Goal: Information Seeking & Learning: Learn about a topic

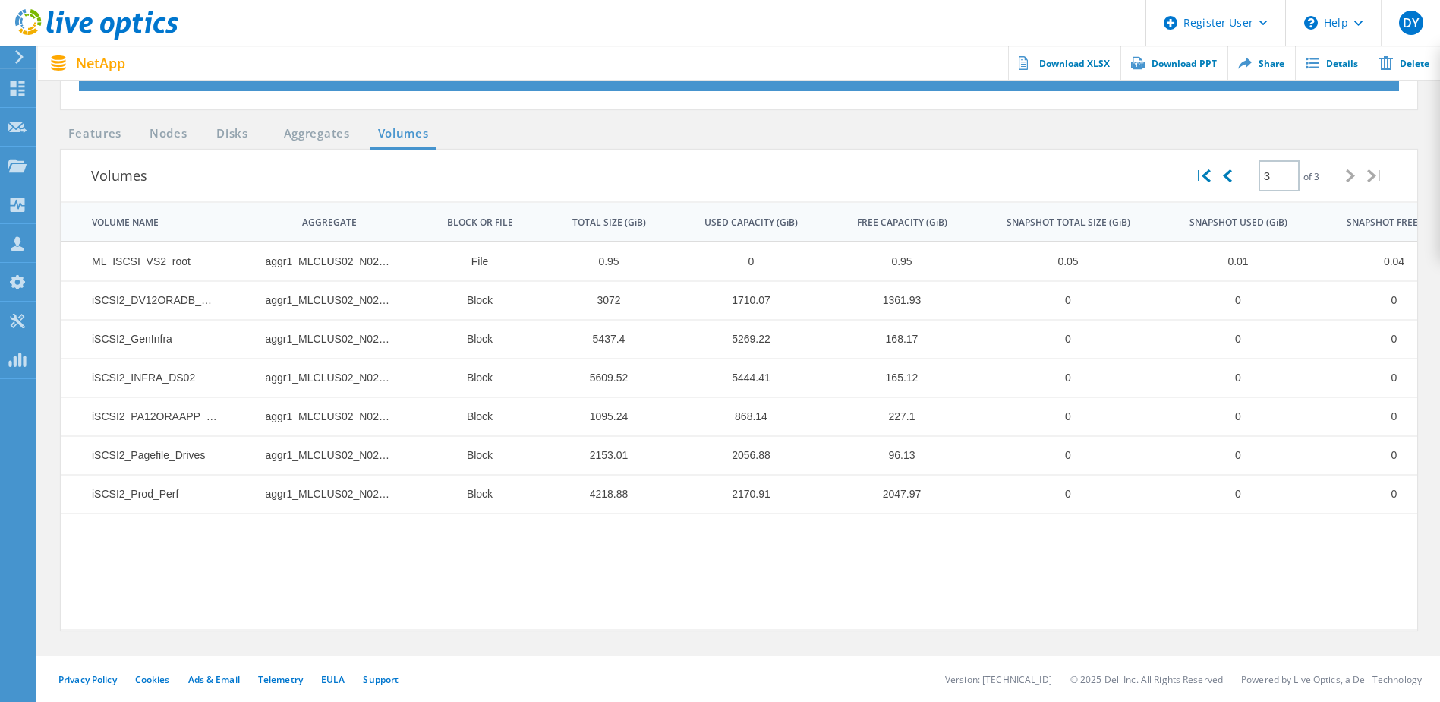
scroll to position [557, 0]
click at [61, 166] on div "Projects" at bounding box center [72, 165] width 58 height 11
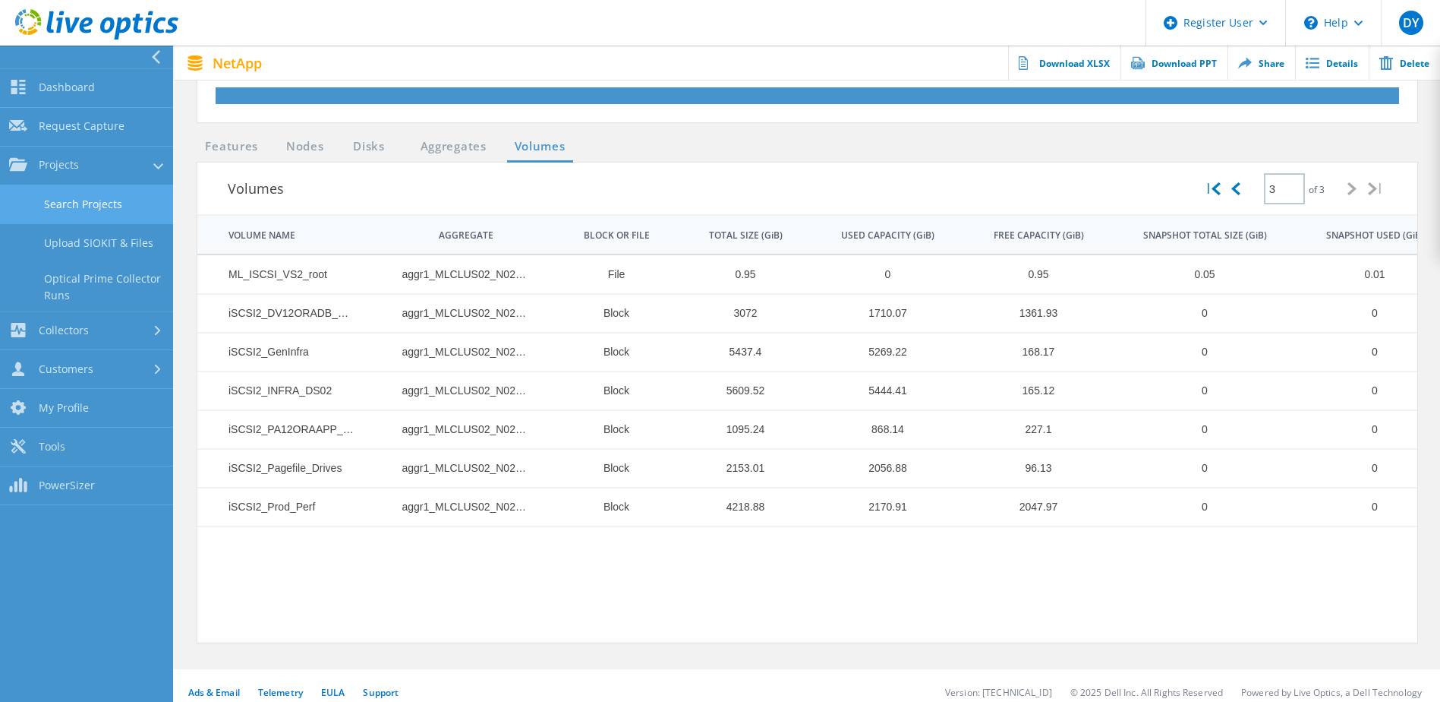
click at [80, 194] on link "Search Projects" at bounding box center [86, 204] width 173 height 39
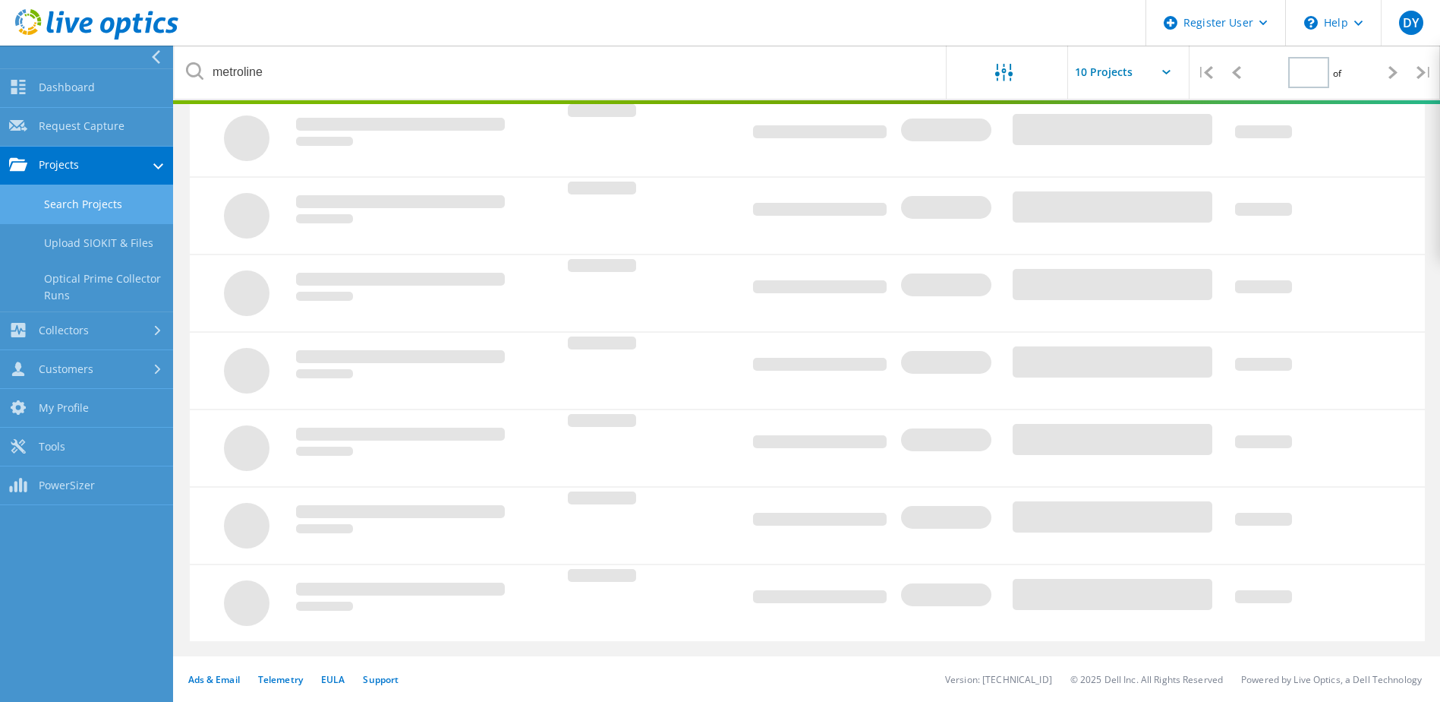
scroll to position [377, 0]
type input "1"
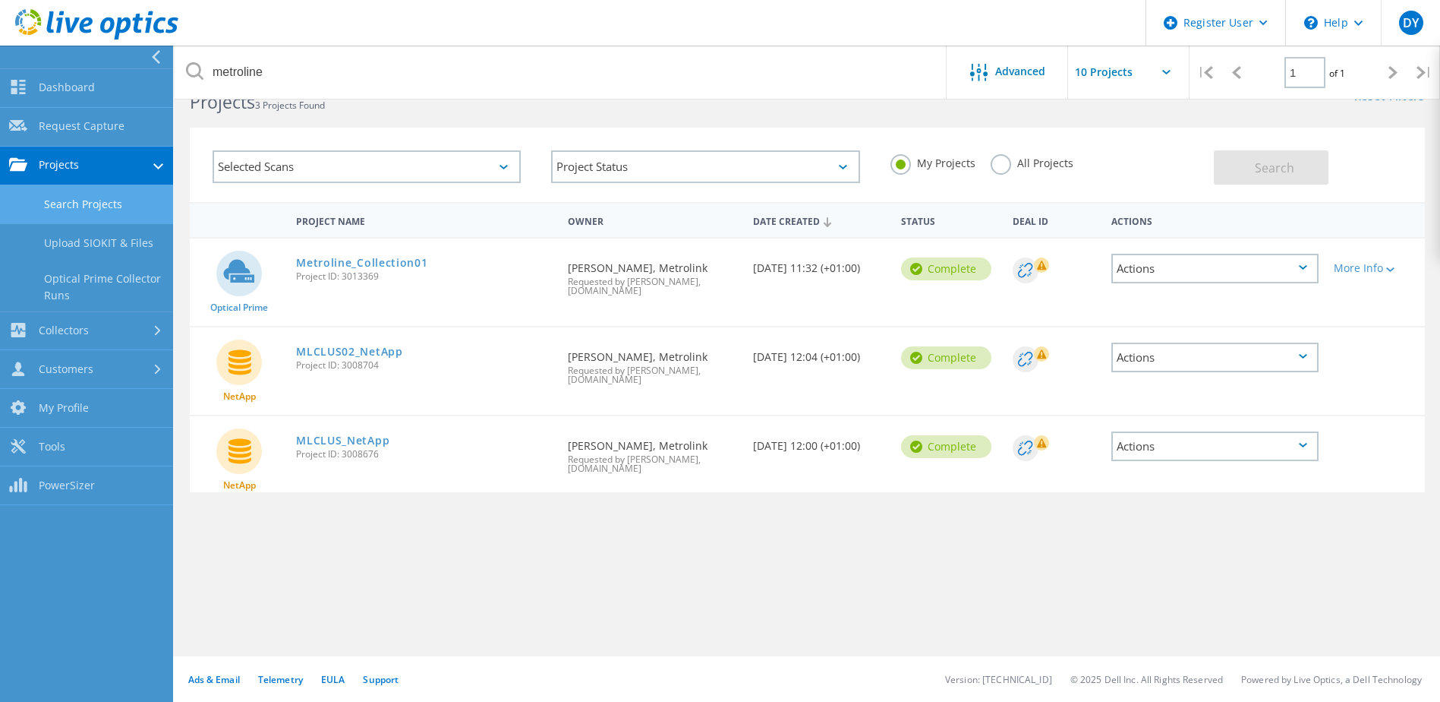
scroll to position [42, 0]
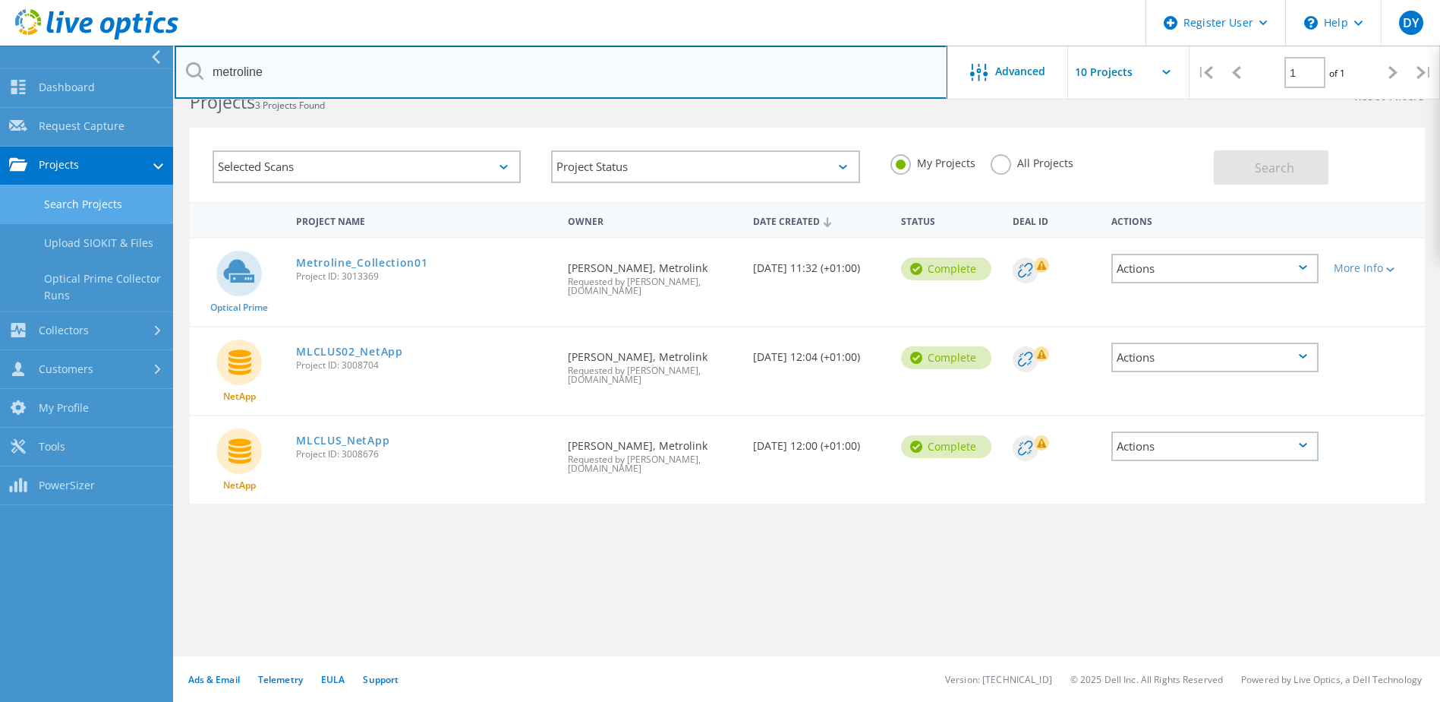
click at [232, 67] on input "metroline" at bounding box center [561, 72] width 773 height 53
click at [232, 68] on input "metroline" at bounding box center [561, 72] width 773 height 53
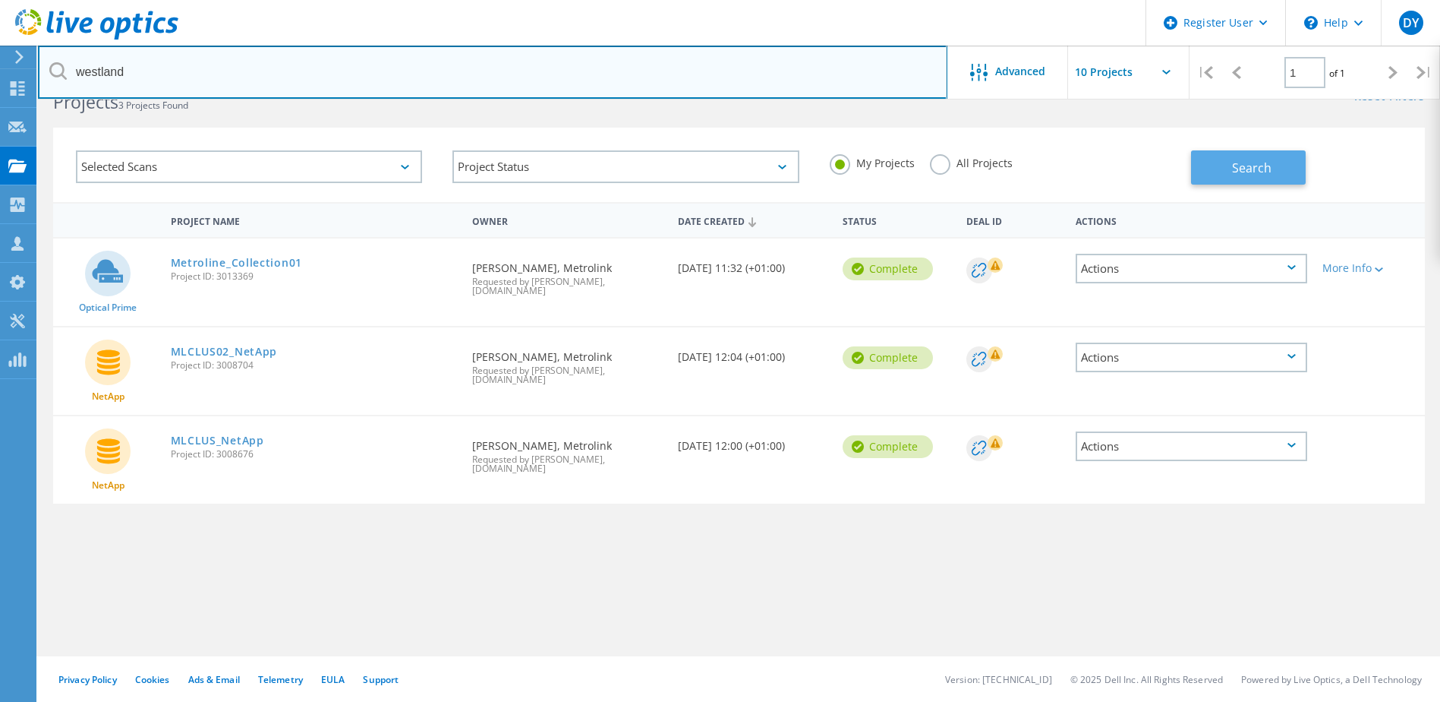
type input "westland"
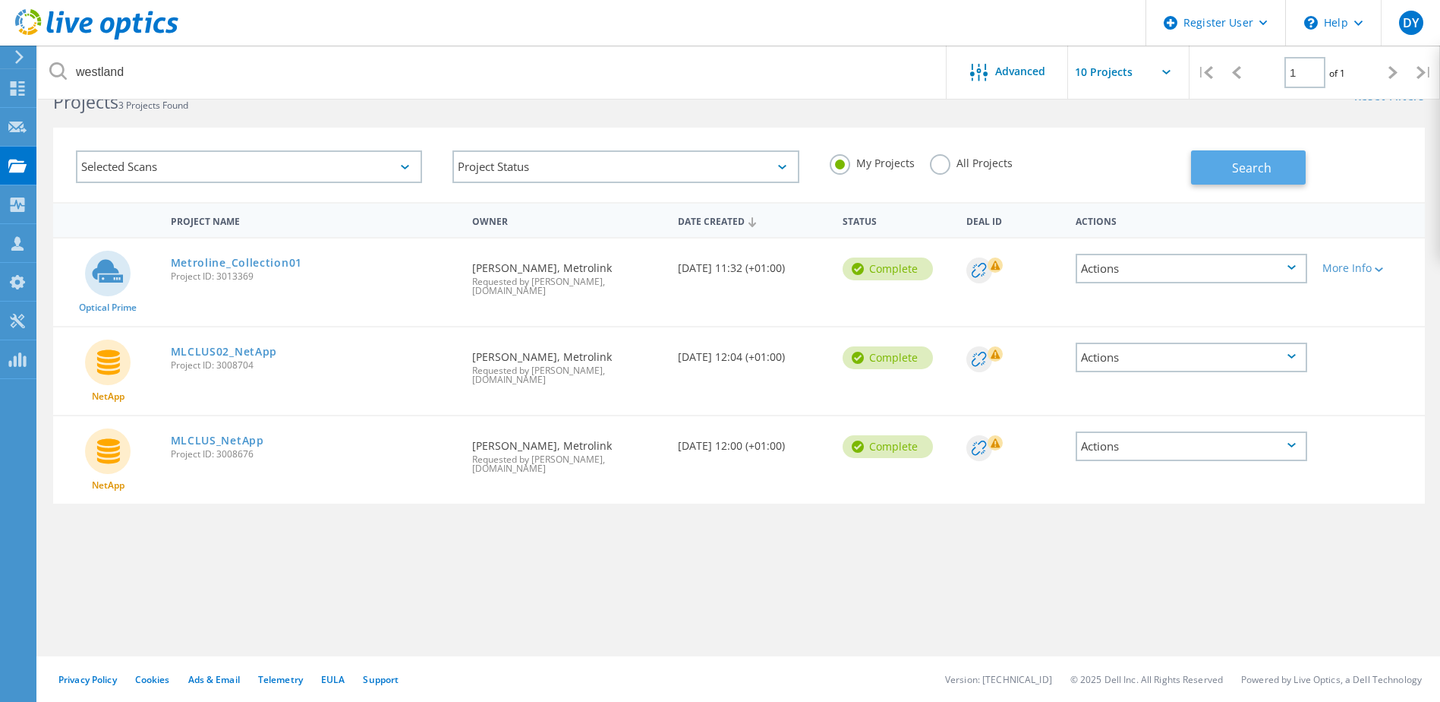
click at [1250, 169] on span "Search" at bounding box center [1251, 167] width 39 height 17
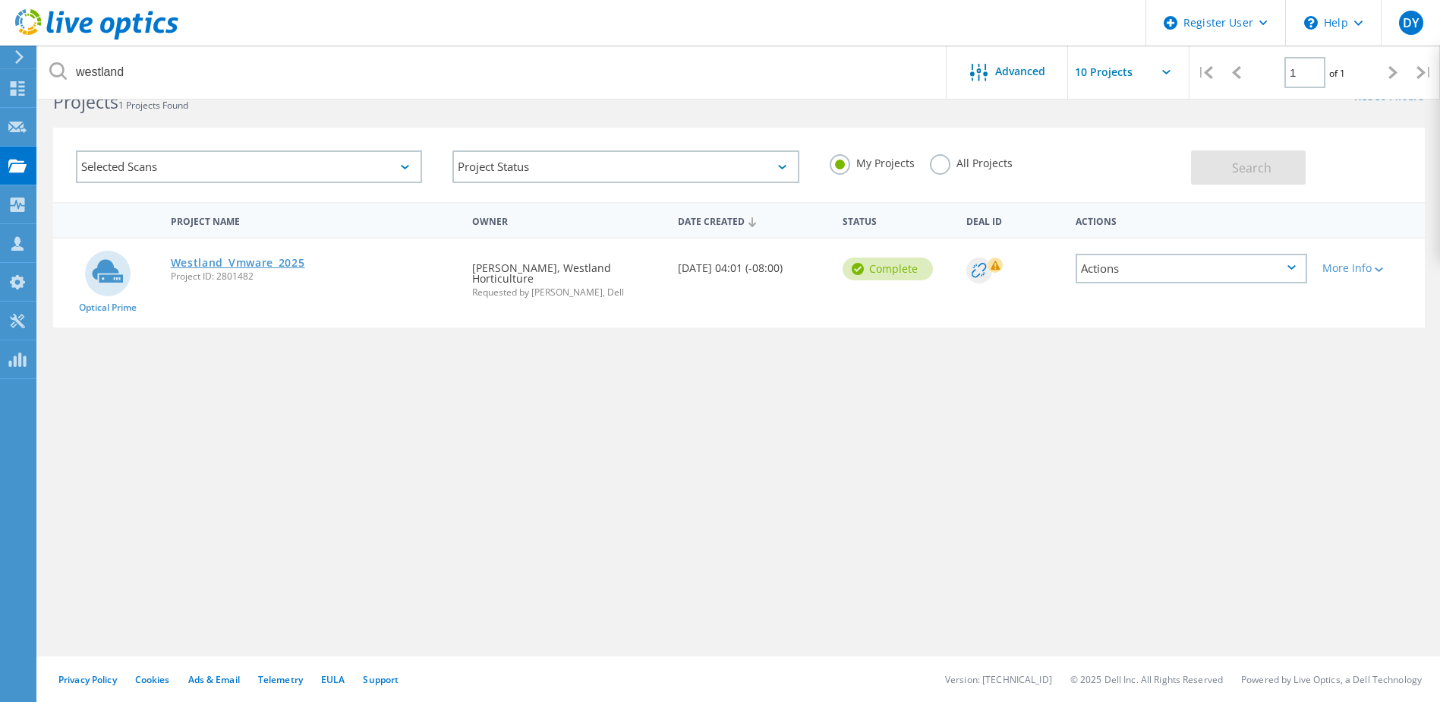
click at [196, 268] on link "Westland_Vmware_2025" at bounding box center [238, 262] width 134 height 11
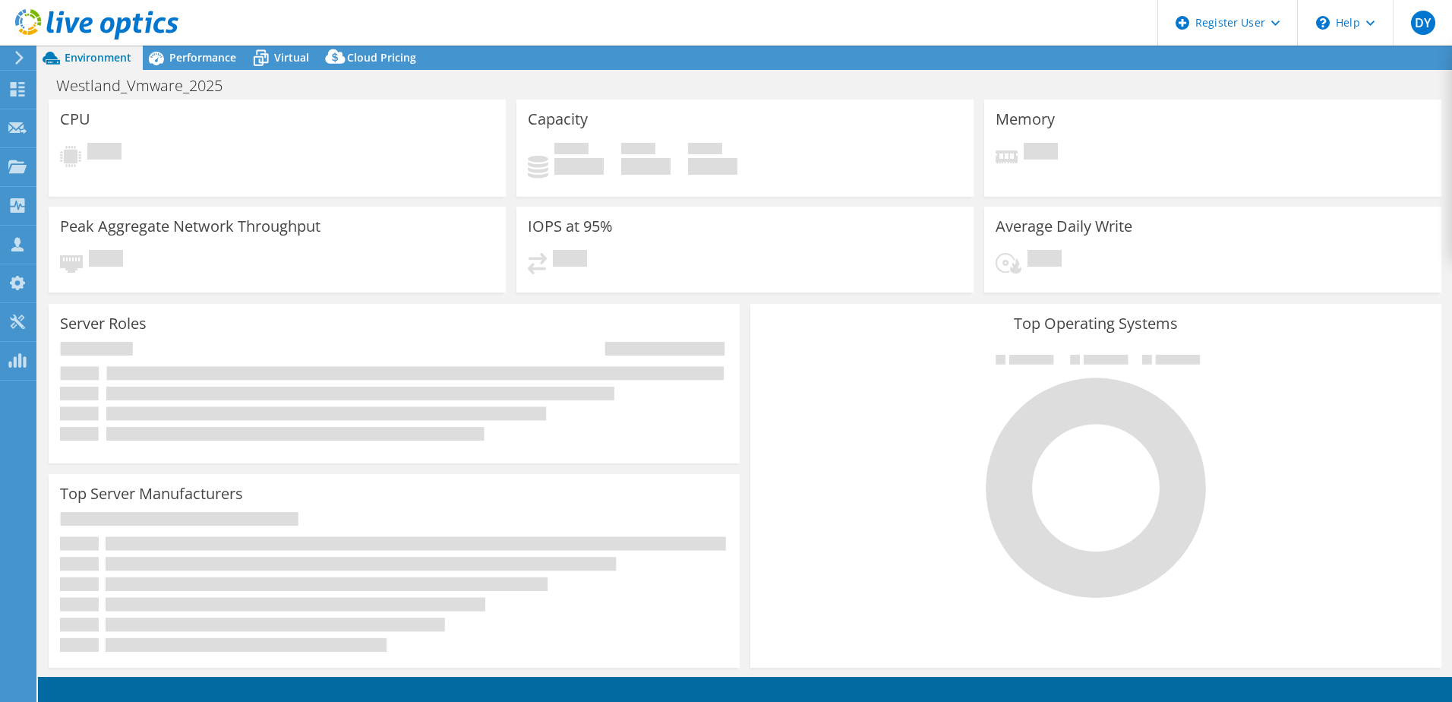
select select "EULondon"
select select "USD"
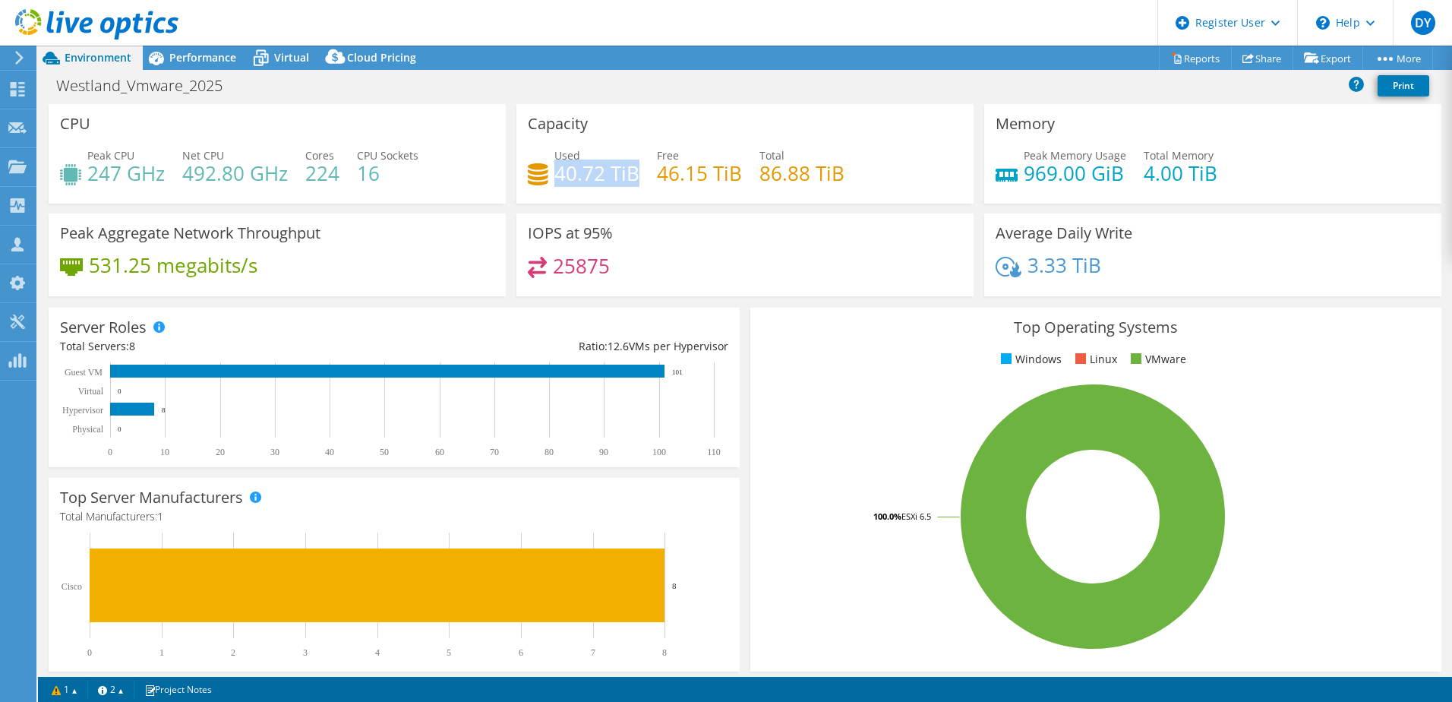
drag, startPoint x: 552, startPoint y: 172, endPoint x: 633, endPoint y: 172, distance: 81.2
click at [633, 172] on h4 "40.72 TiB" at bounding box center [596, 173] width 85 height 17
click at [272, 56] on icon at bounding box center [261, 58] width 27 height 27
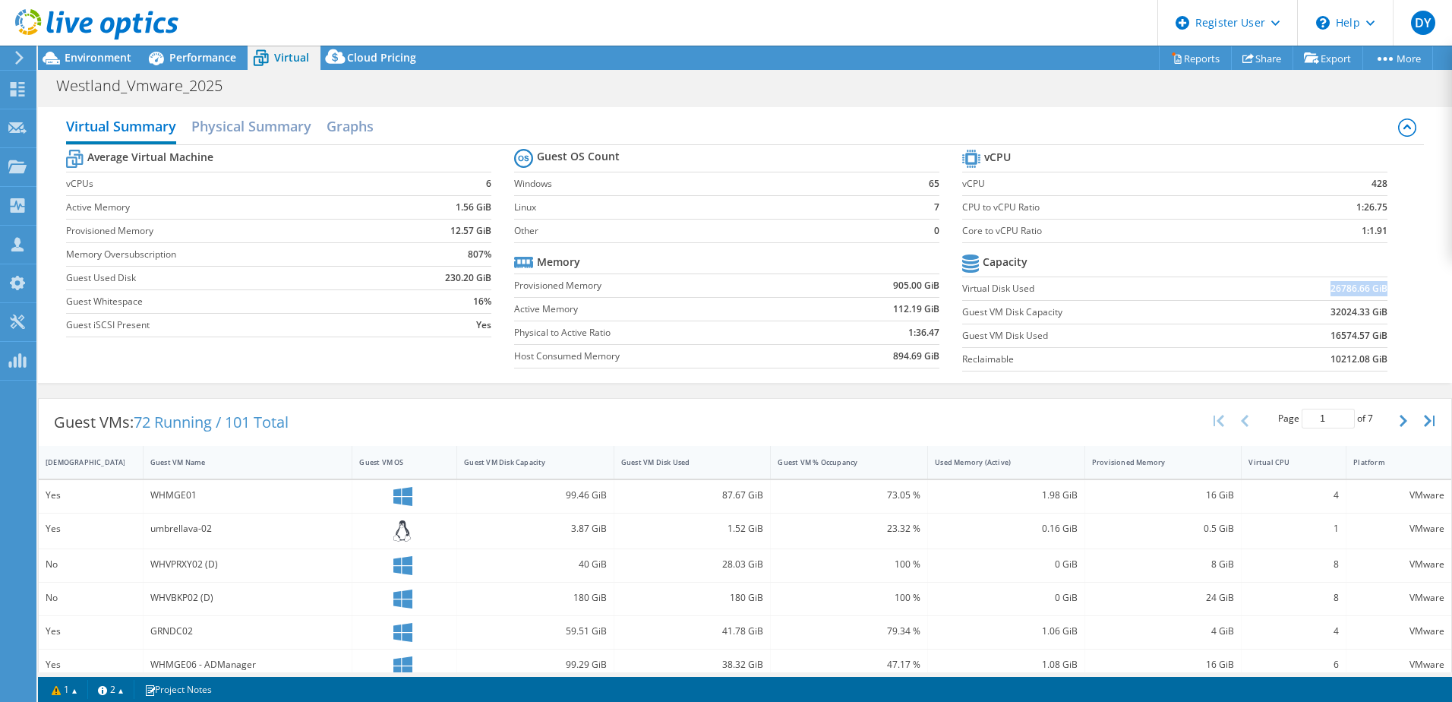
drag, startPoint x: 1314, startPoint y: 292, endPoint x: 1376, endPoint y: 295, distance: 61.6
click at [1376, 295] on td "26786.66 GiB" at bounding box center [1313, 288] width 147 height 24
click at [97, 52] on span "Environment" at bounding box center [98, 57] width 67 height 14
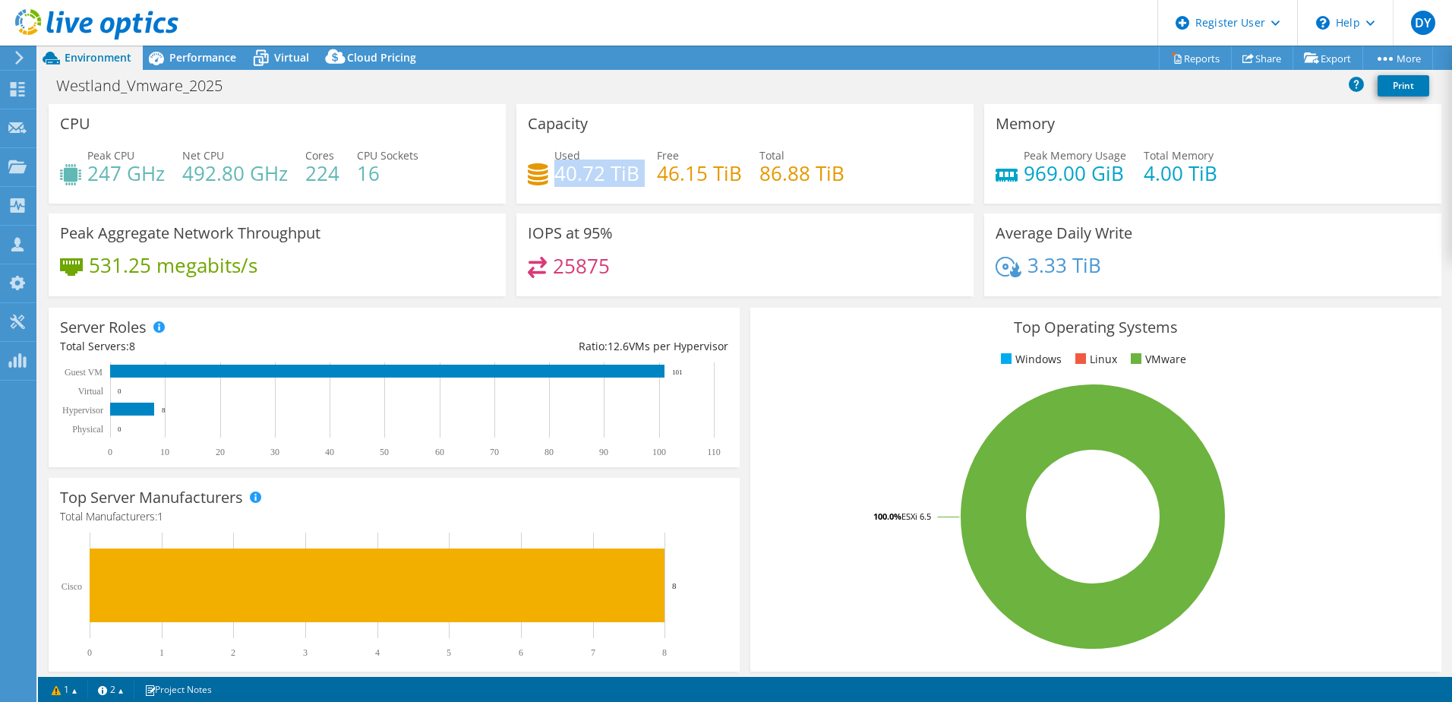
drag, startPoint x: 553, startPoint y: 182, endPoint x: 635, endPoint y: 177, distance: 82.9
click at [635, 177] on div "Used 40.72 TiB Free 46.15 TiB Total 86.88 TiB" at bounding box center [745, 171] width 434 height 49
click at [292, 49] on div "Virtual" at bounding box center [284, 58] width 73 height 24
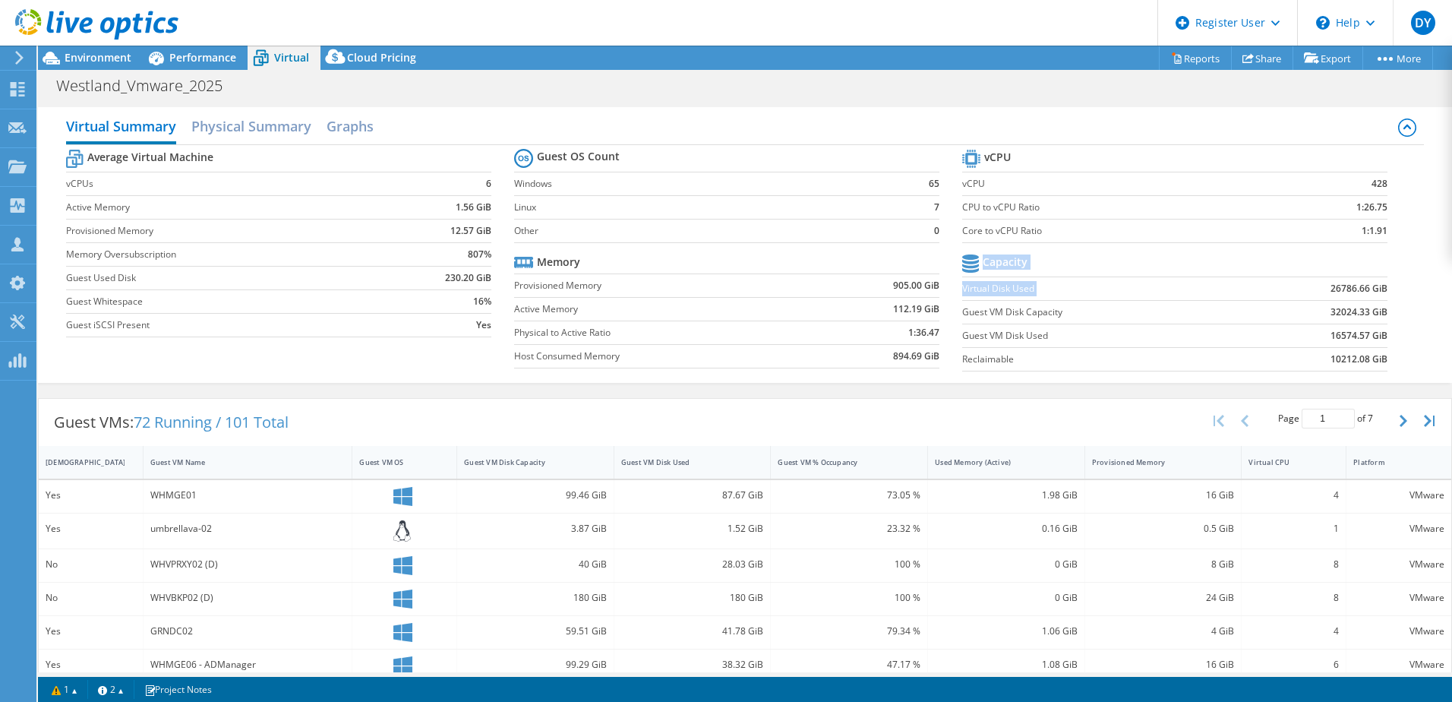
drag, startPoint x: 1319, startPoint y: 287, endPoint x: 1380, endPoint y: 291, distance: 60.9
click at [1380, 291] on section "vCPU vCPU 428 CPU to vCPU Ratio 1:26.75 Core to vCPU Ratio 1:1.91 Capacity Virt…" at bounding box center [1186, 262] width 448 height 233
click at [197, 61] on span "Performance" at bounding box center [202, 57] width 67 height 14
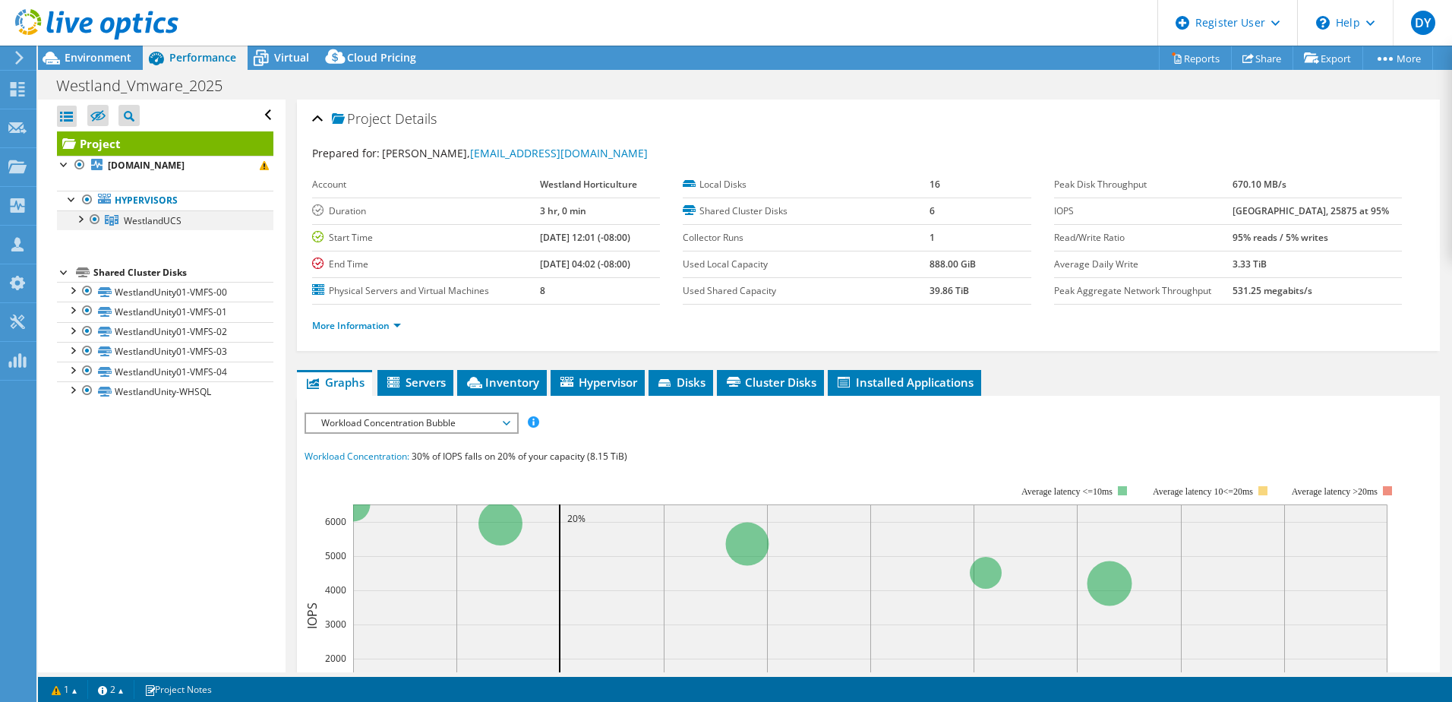
click at [79, 217] on div at bounding box center [79, 217] width 15 height 15
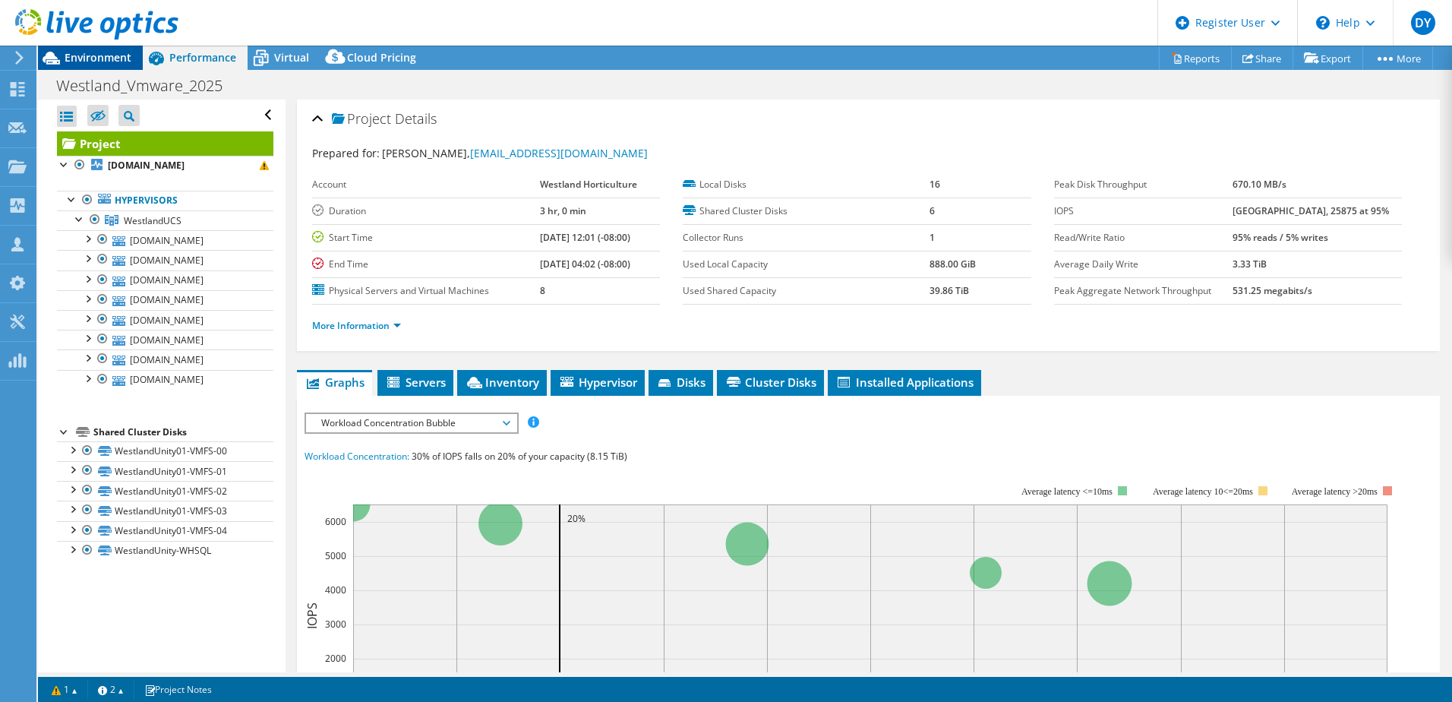
click at [75, 56] on span "Environment" at bounding box center [98, 57] width 67 height 14
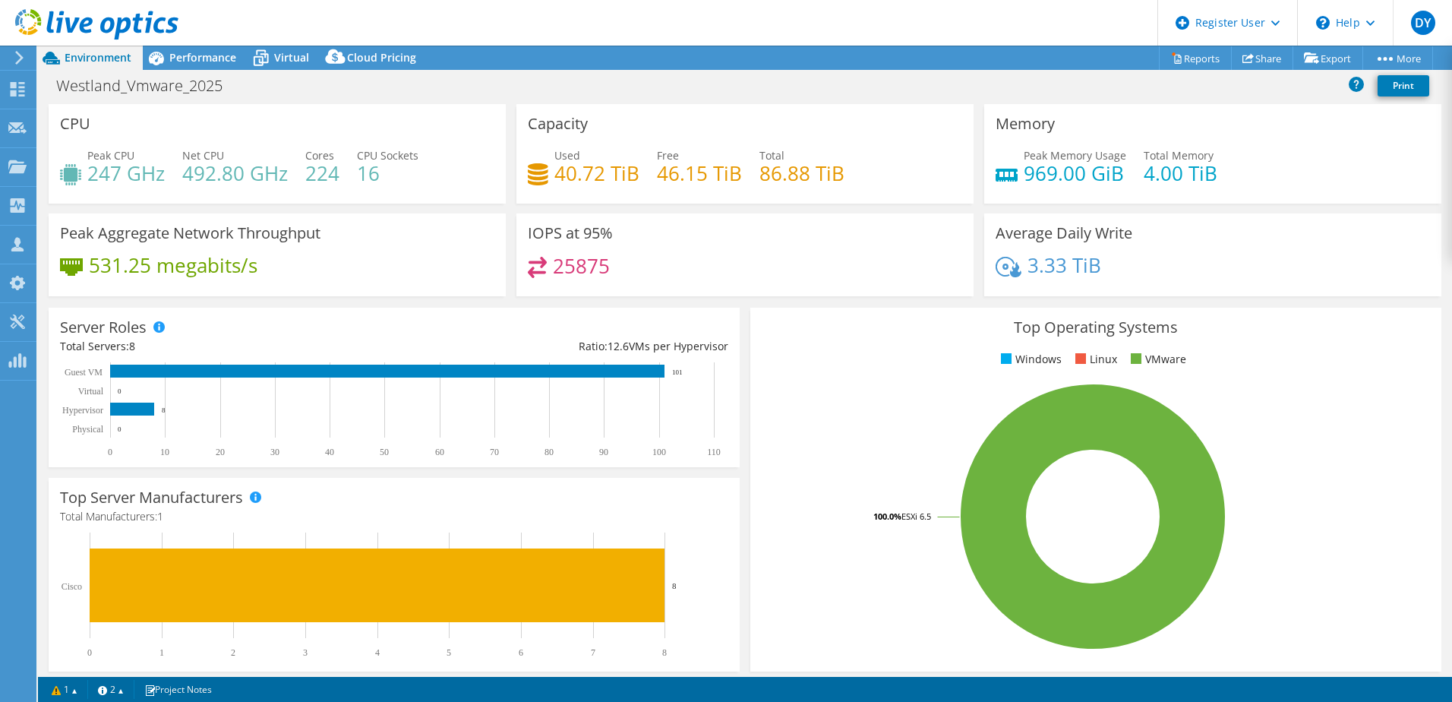
click at [125, 433] on rect at bounding box center [391, 409] width 662 height 95
click at [197, 58] on span "Performance" at bounding box center [202, 57] width 67 height 14
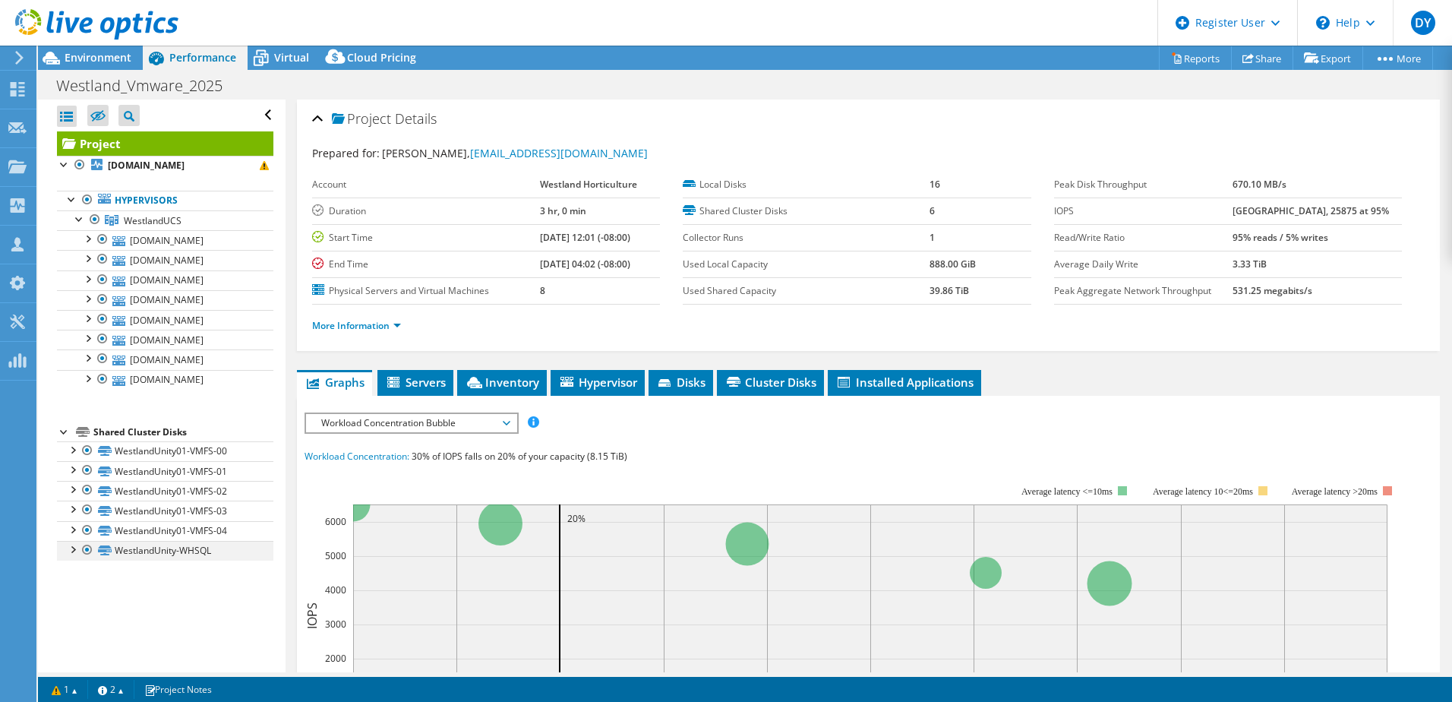
click at [77, 549] on div at bounding box center [72, 548] width 15 height 15
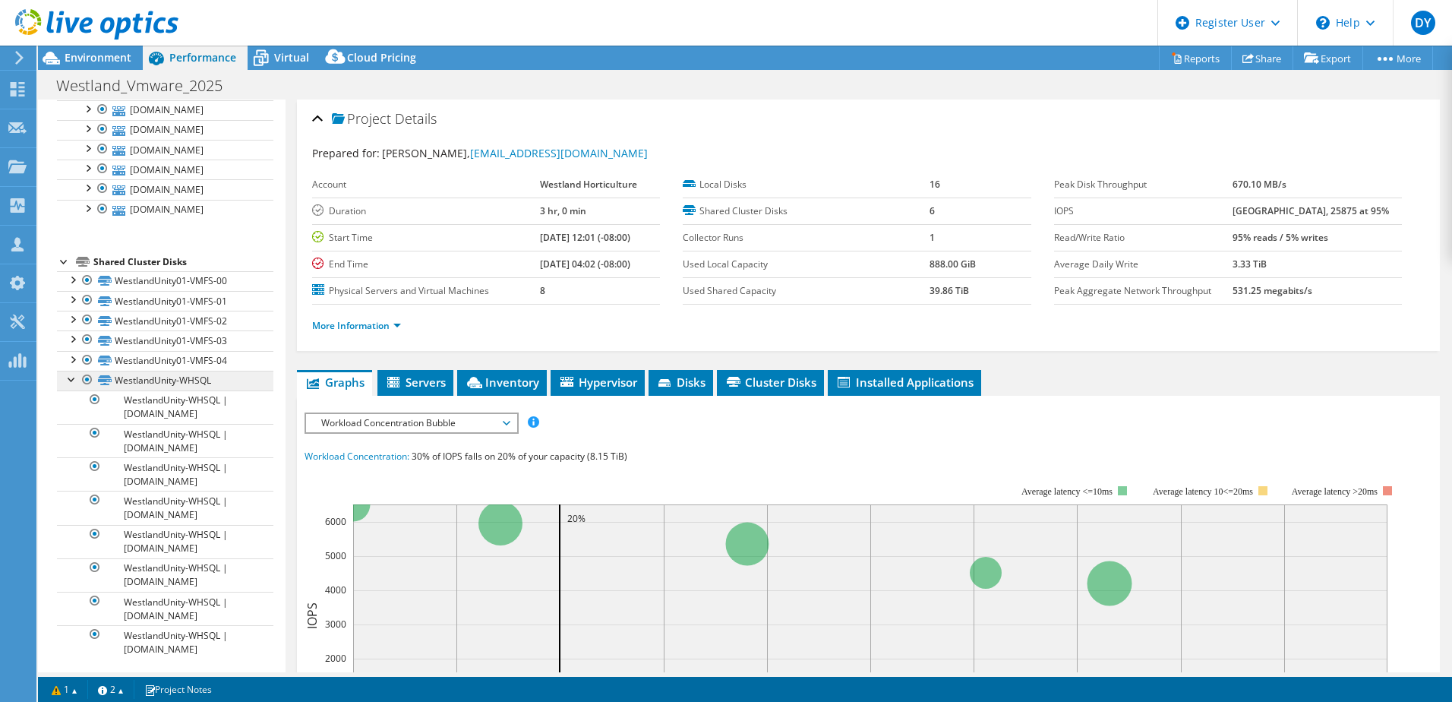
scroll to position [175, 0]
click at [494, 383] on span "Inventory" at bounding box center [502, 381] width 74 height 15
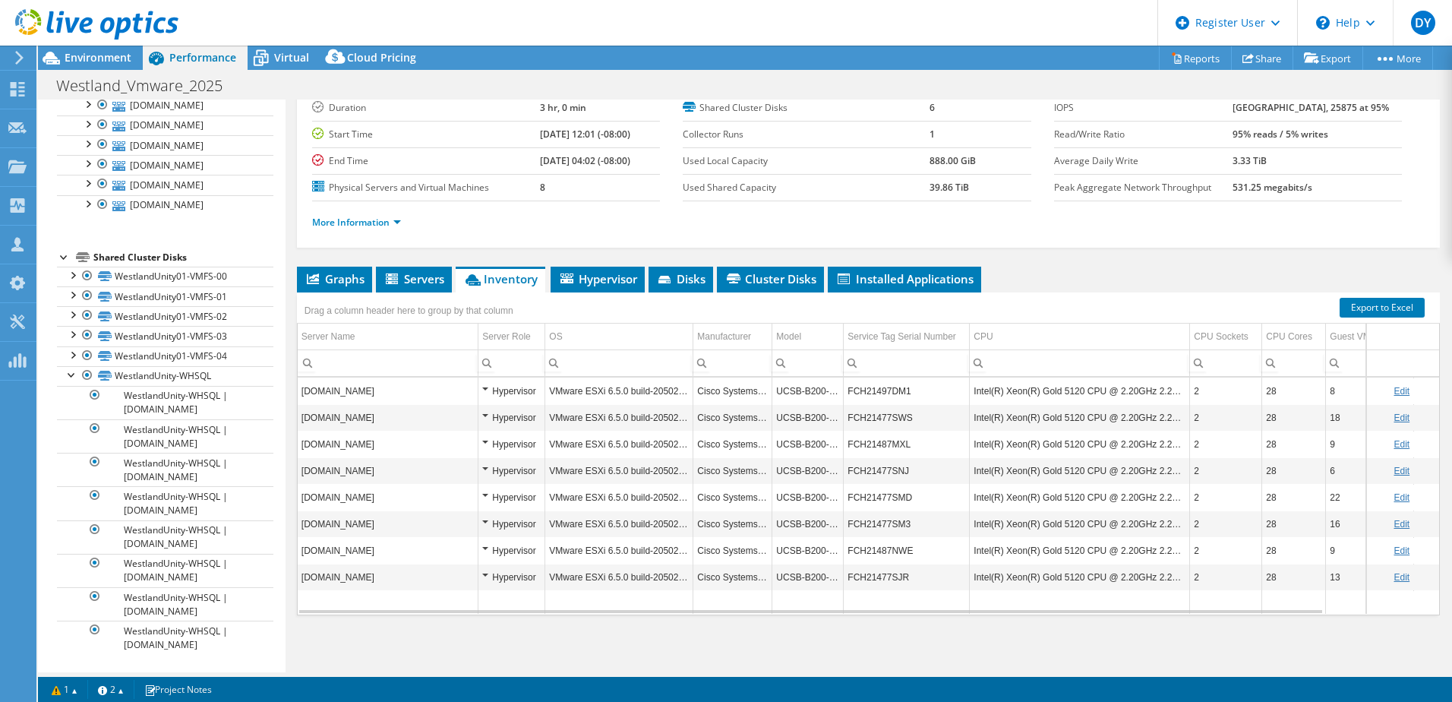
scroll to position [104, 0]
click at [698, 281] on span "Disks" at bounding box center [680, 277] width 49 height 15
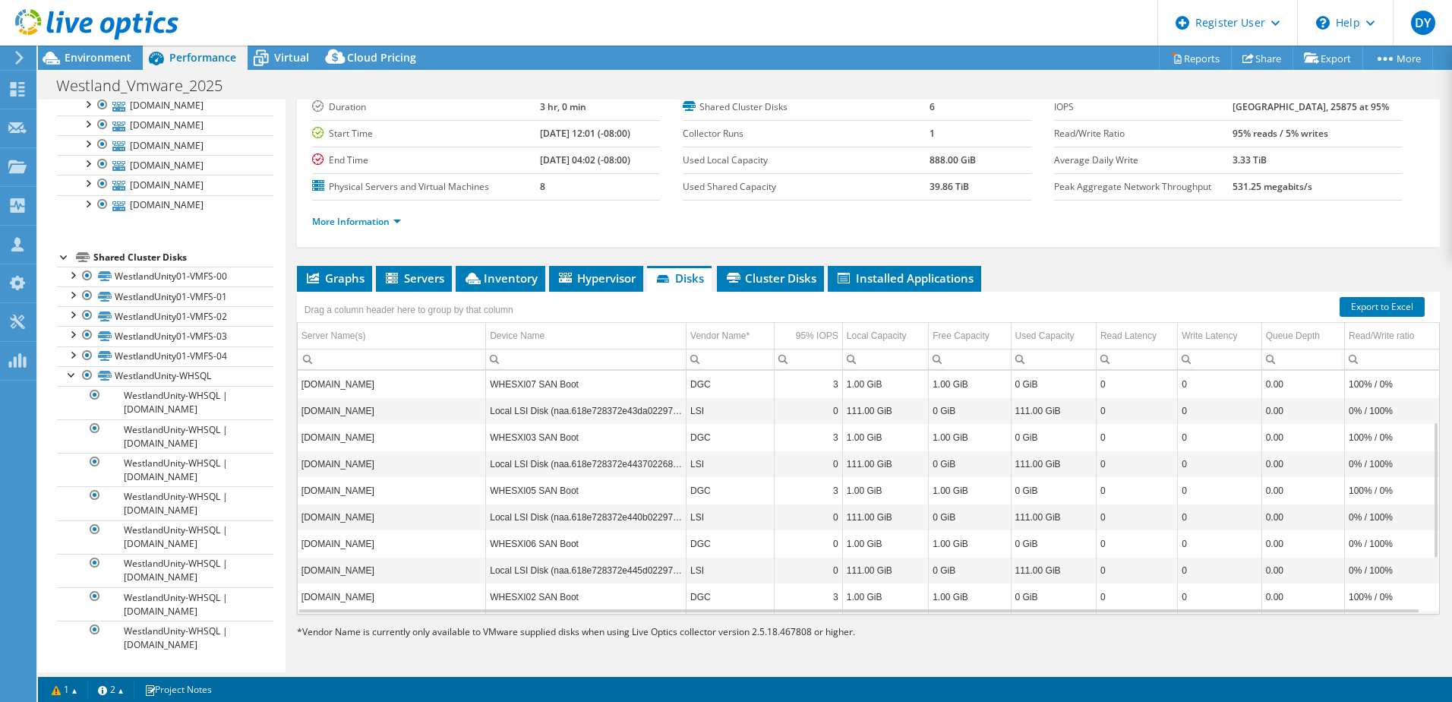
scroll to position [182, 0]
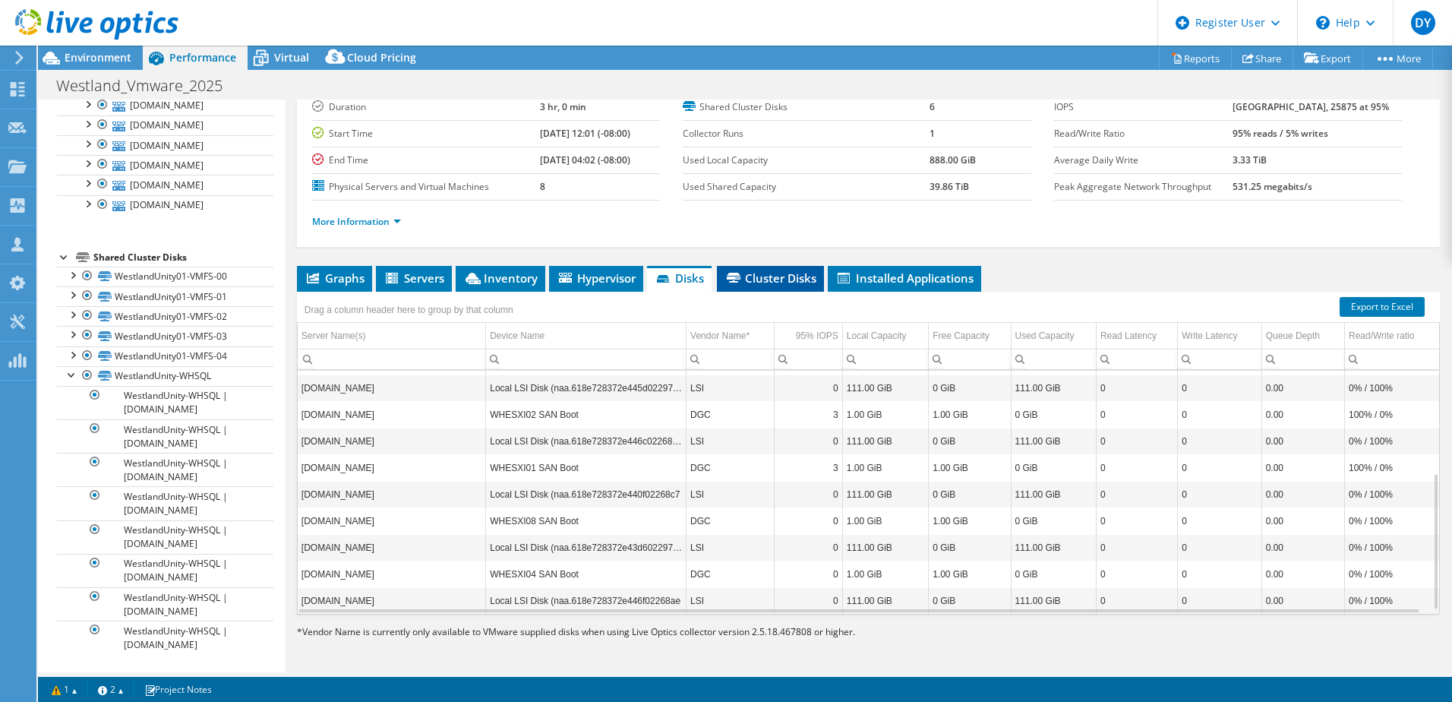
click at [803, 278] on span "Cluster Disks" at bounding box center [770, 277] width 92 height 15
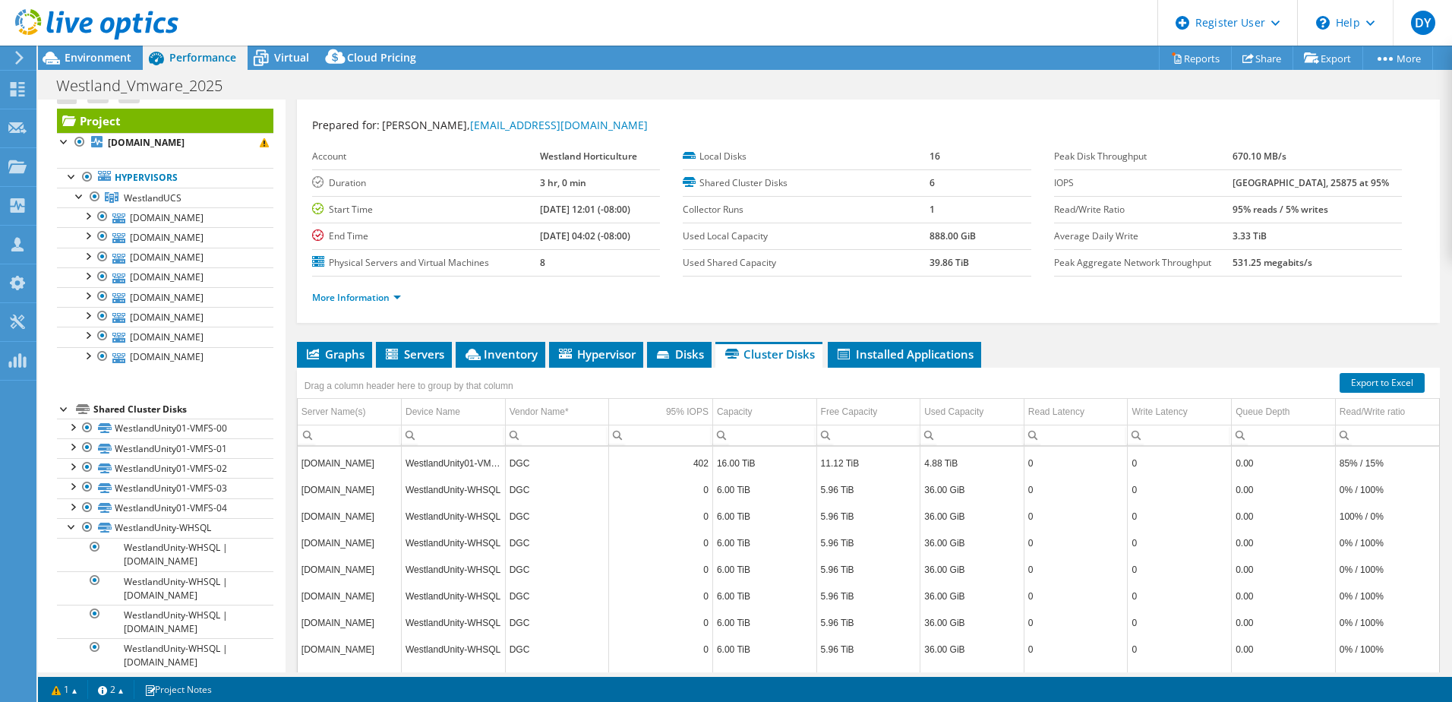
scroll to position [0, 0]
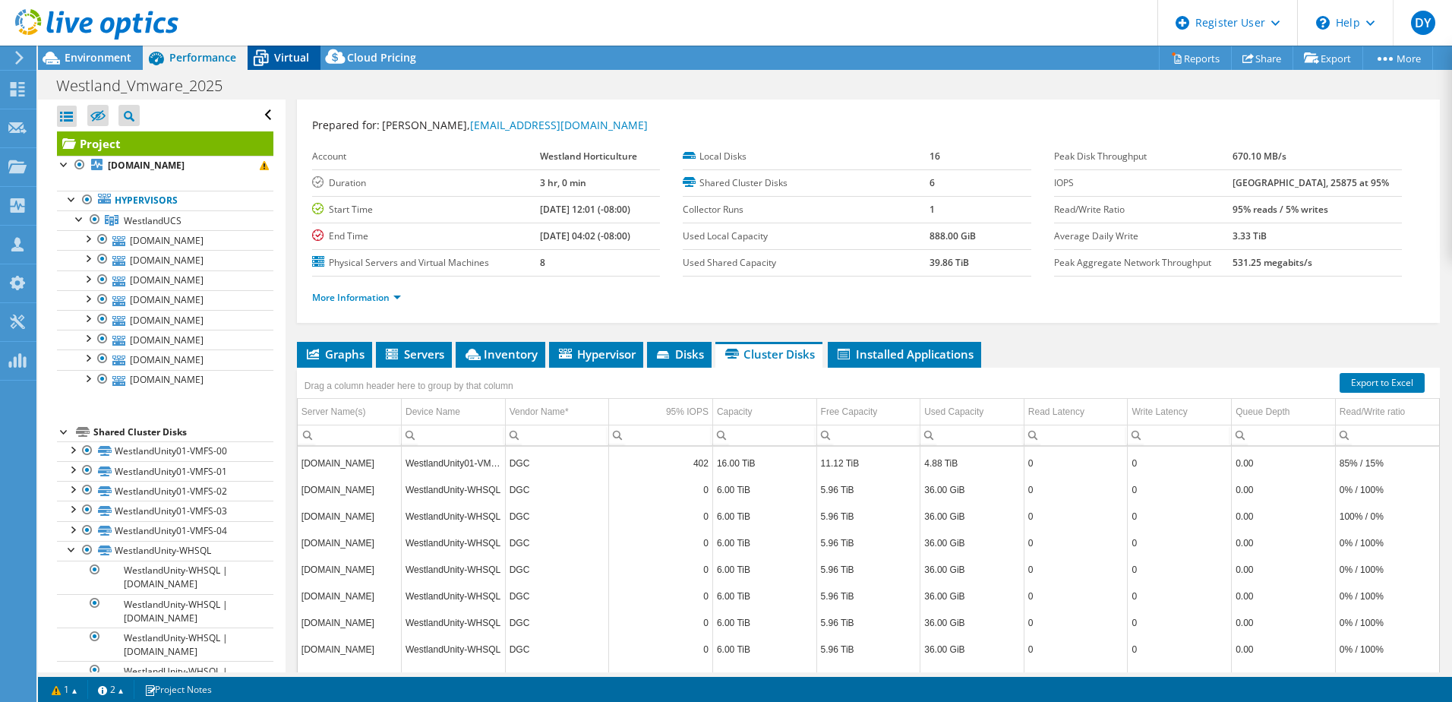
click at [276, 55] on span "Virtual" at bounding box center [291, 57] width 35 height 14
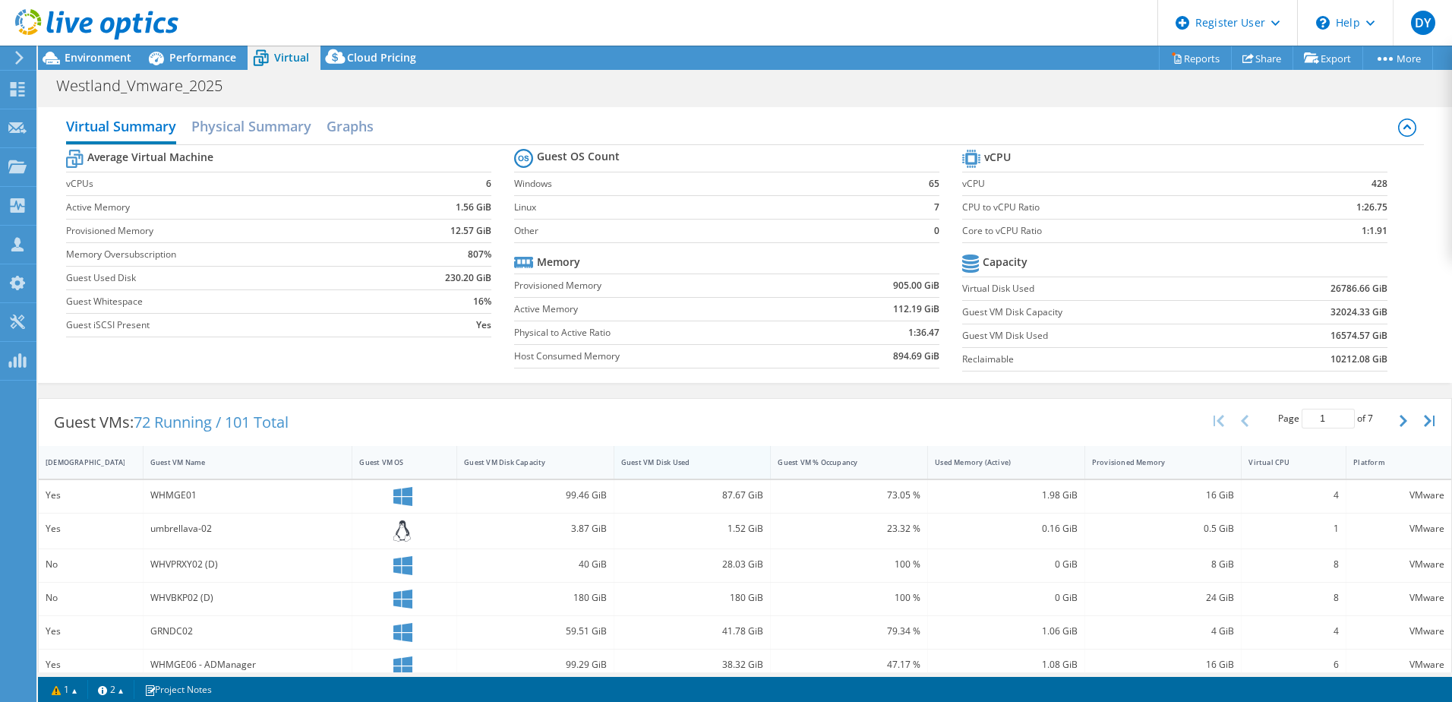
click at [672, 462] on div "Guest VM Disk Used" at bounding box center [683, 462] width 125 height 10
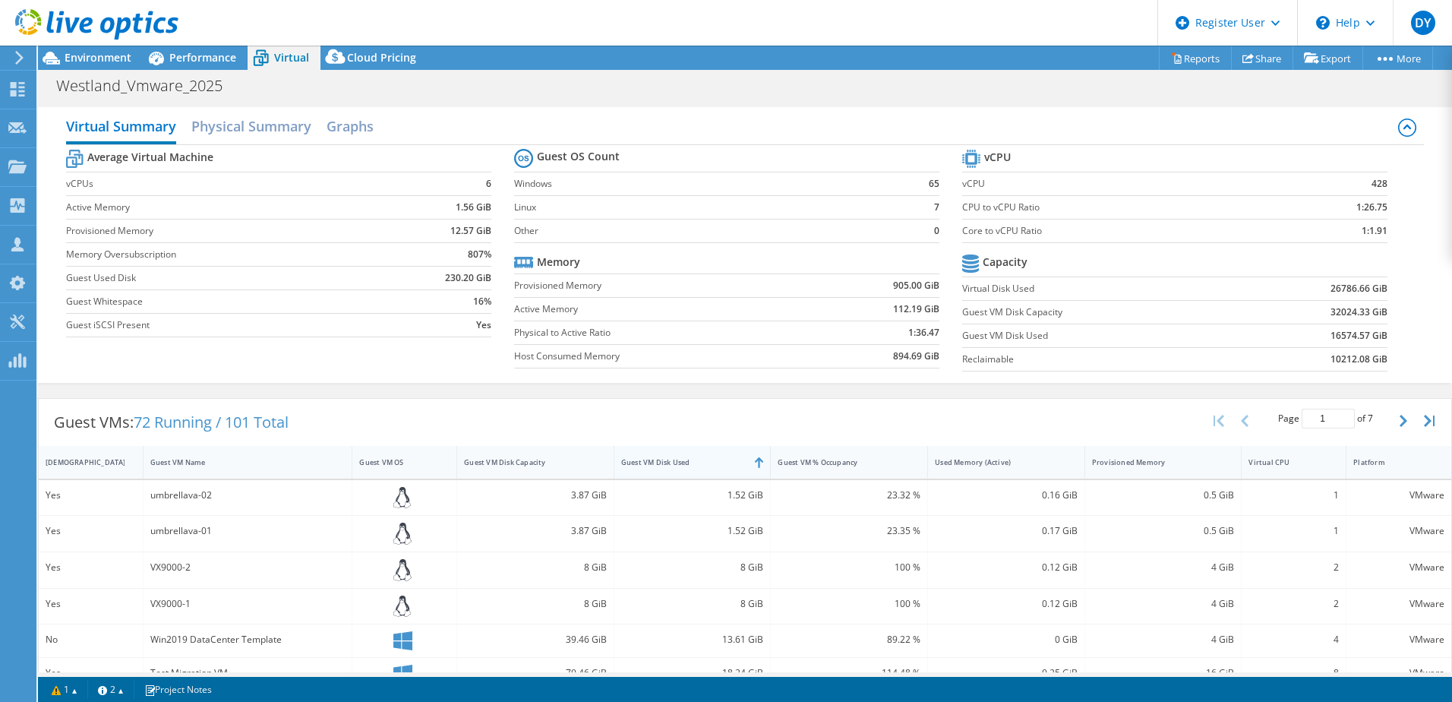
click at [672, 462] on div "Guest VM Disk Used" at bounding box center [683, 462] width 125 height 10
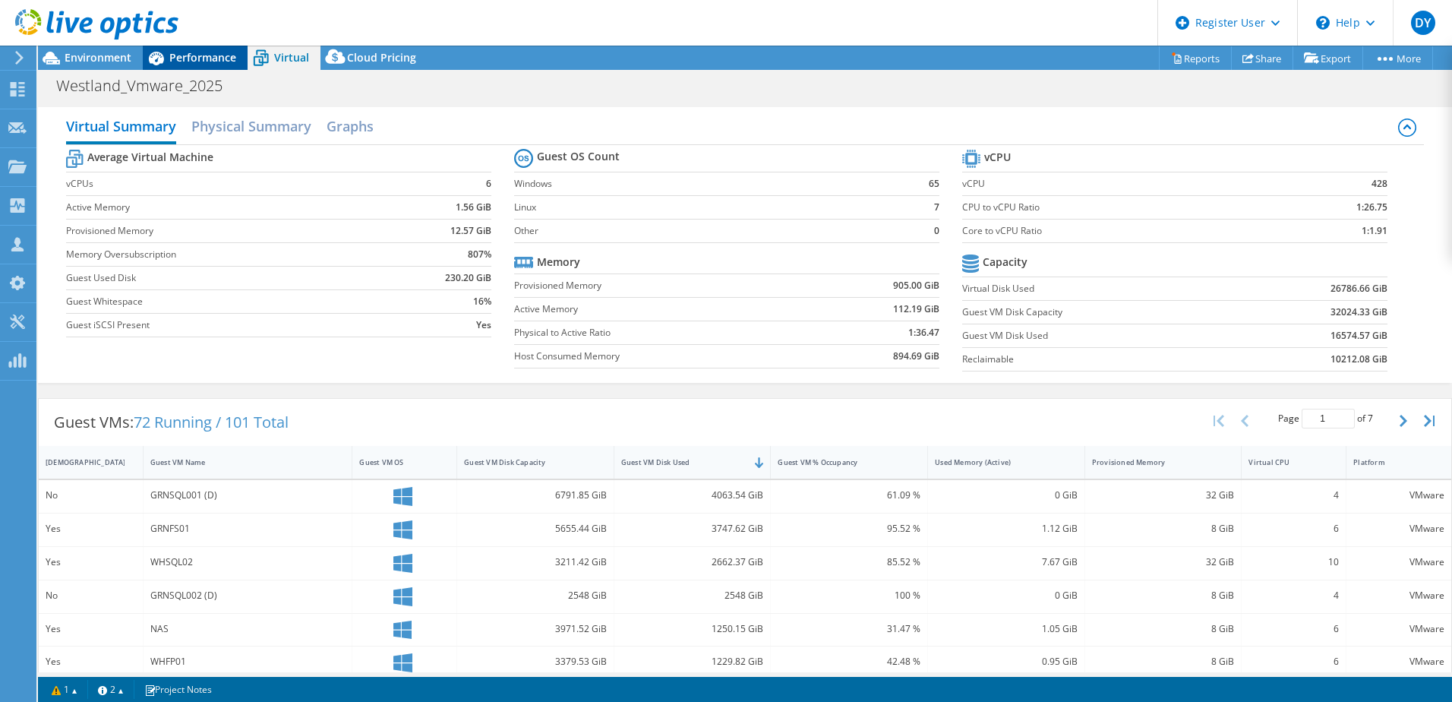
click at [192, 55] on span "Performance" at bounding box center [202, 57] width 67 height 14
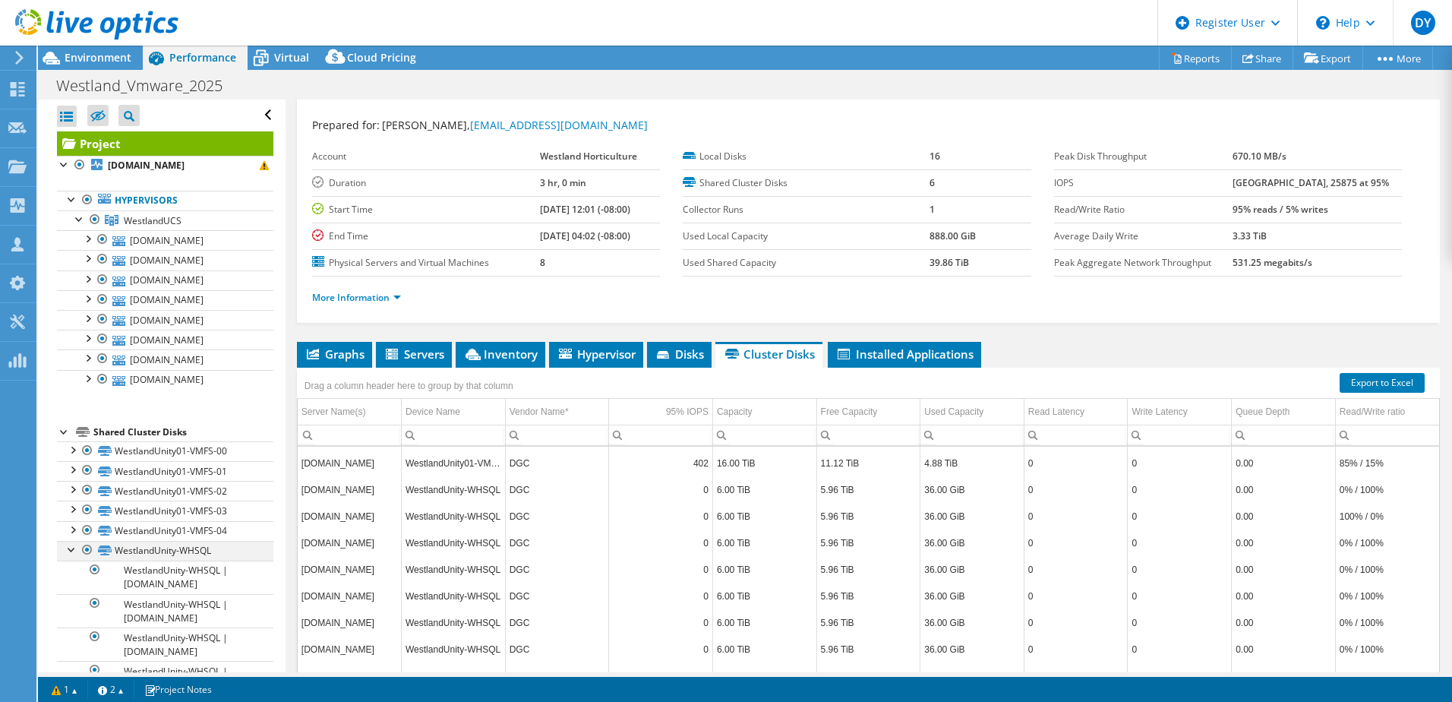
click at [69, 546] on div at bounding box center [72, 548] width 15 height 15
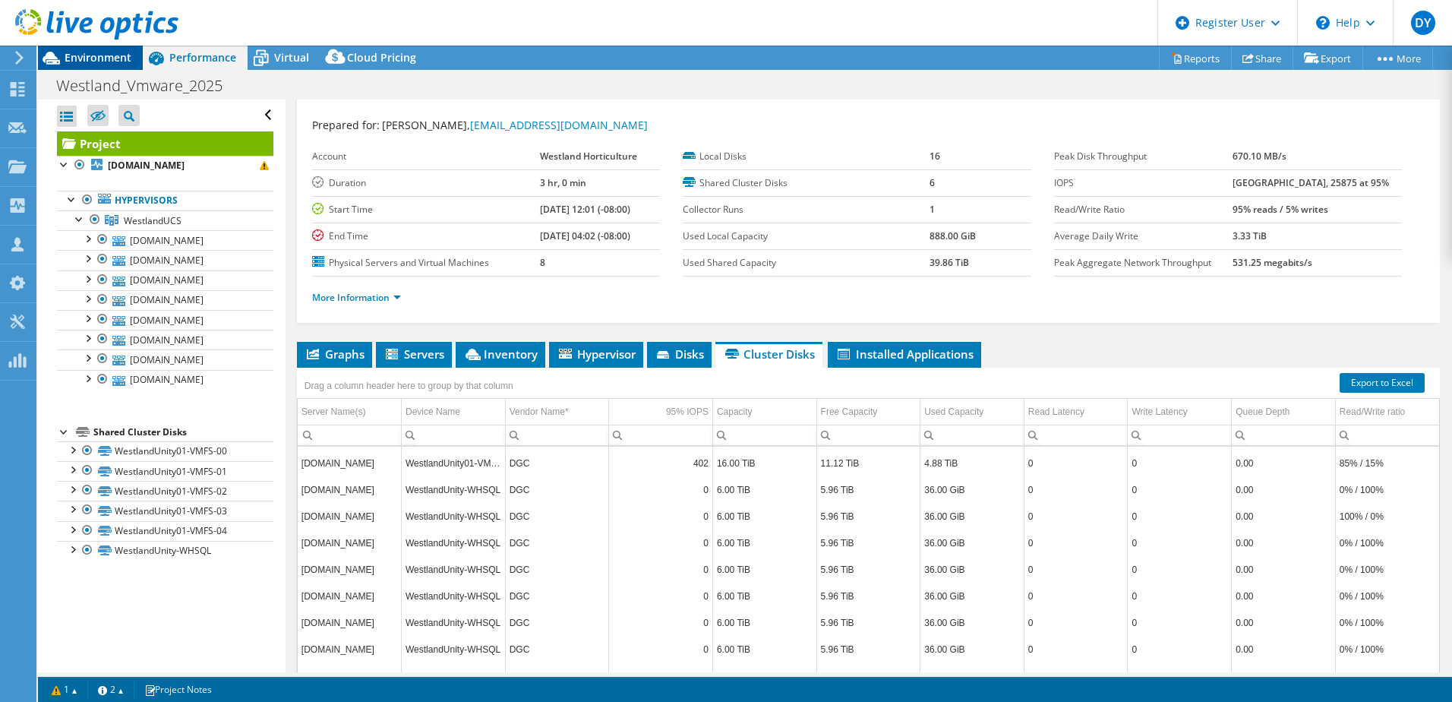
click at [101, 58] on span "Environment" at bounding box center [98, 57] width 67 height 14
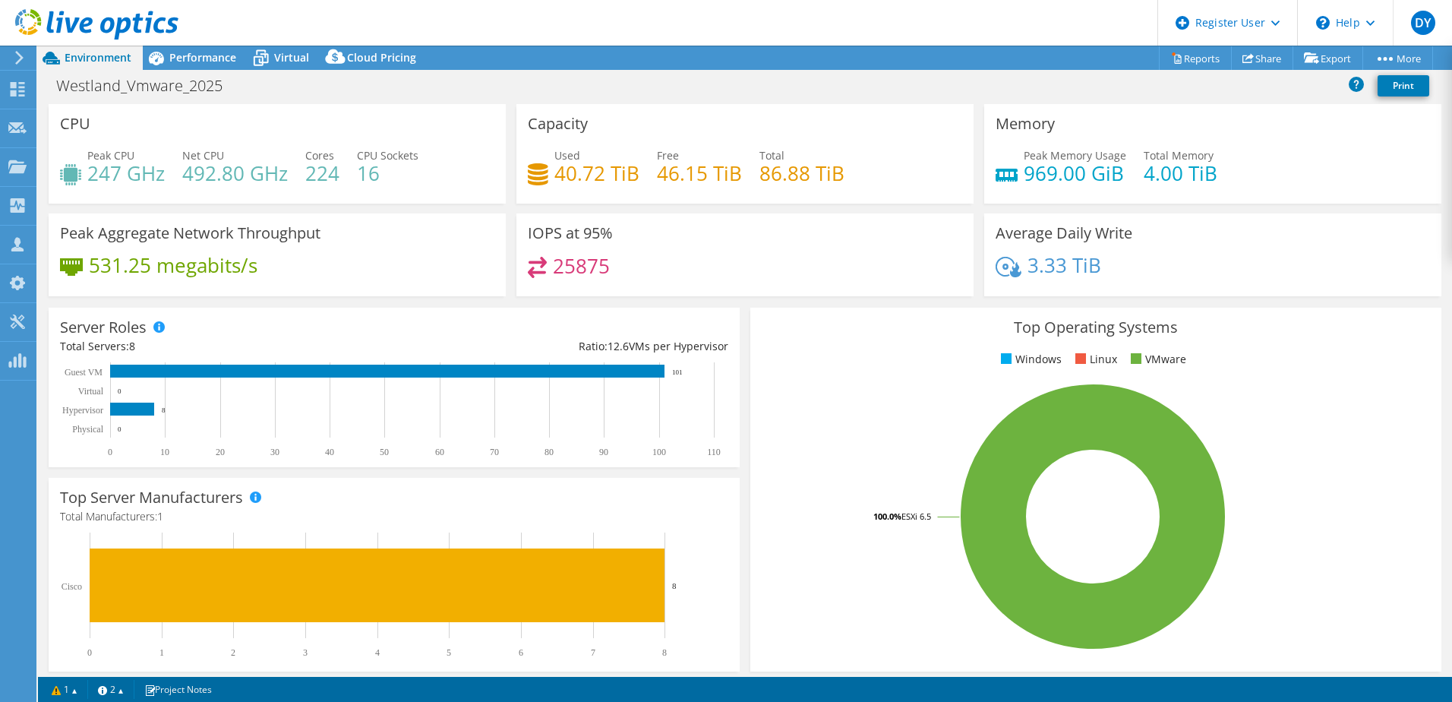
click at [907, 473] on rect at bounding box center [1093, 516] width 662 height 266
